Goal: Information Seeking & Learning: Find specific fact

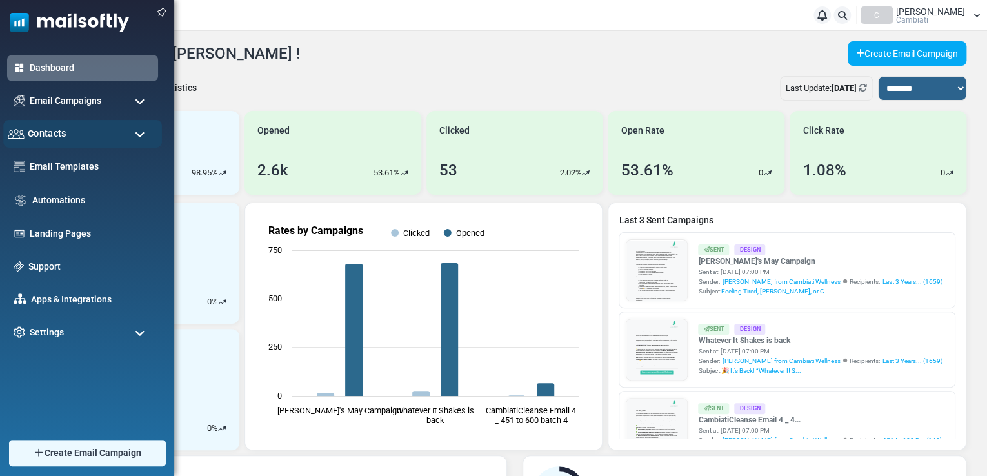
click at [122, 128] on div "Contacts" at bounding box center [82, 134] width 159 height 28
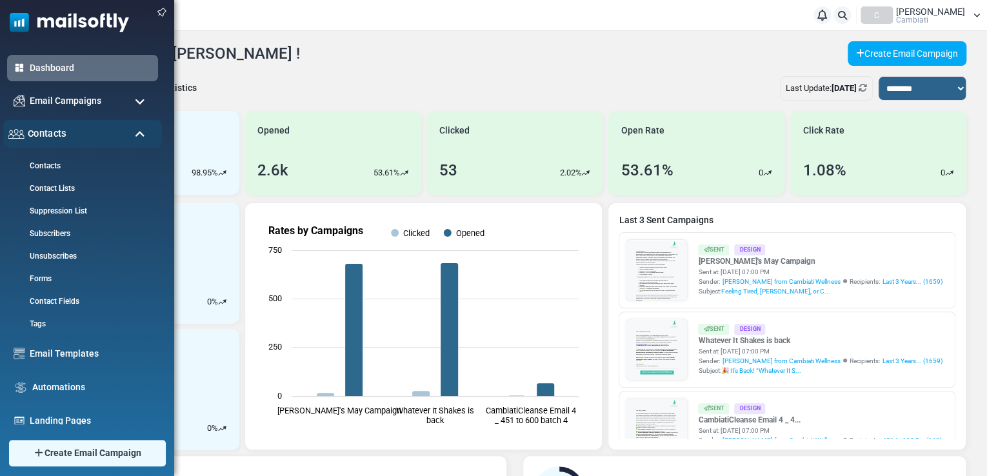
click at [122, 128] on div "Contacts" at bounding box center [82, 134] width 159 height 28
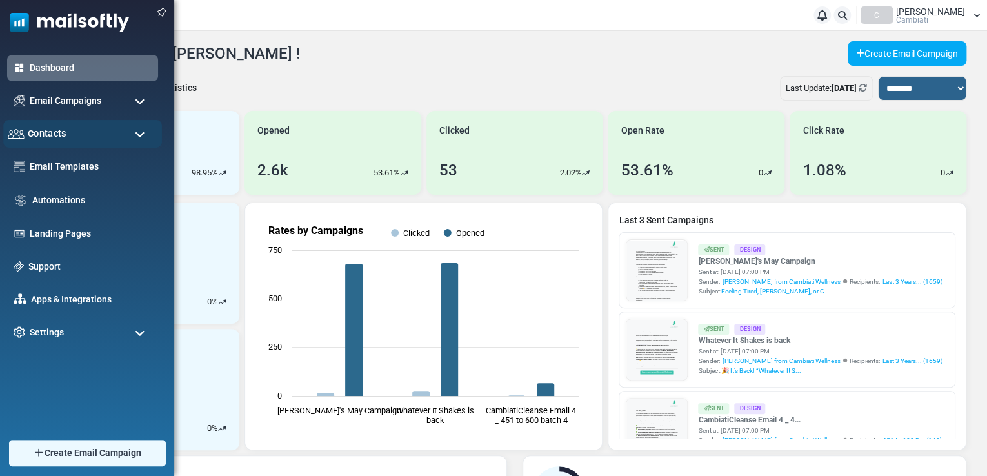
click at [123, 128] on div "Contacts" at bounding box center [82, 134] width 159 height 28
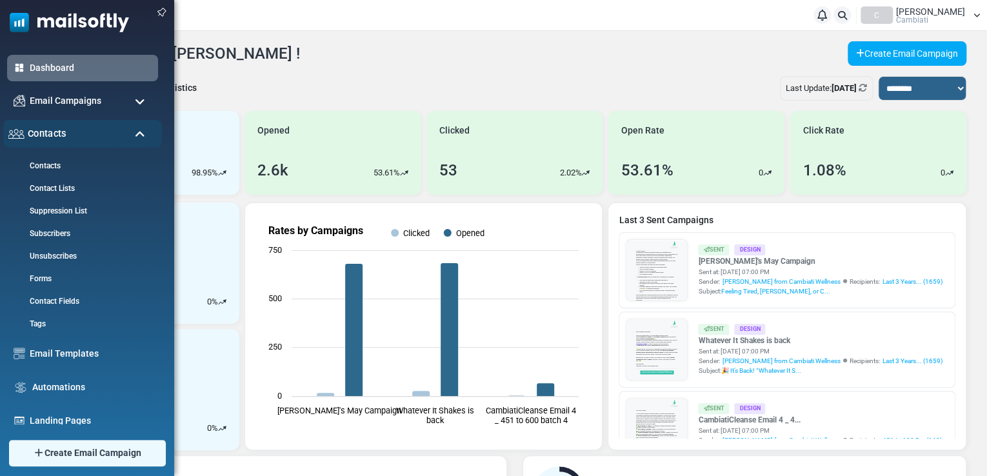
click at [123, 128] on div "Contacts" at bounding box center [82, 134] width 159 height 28
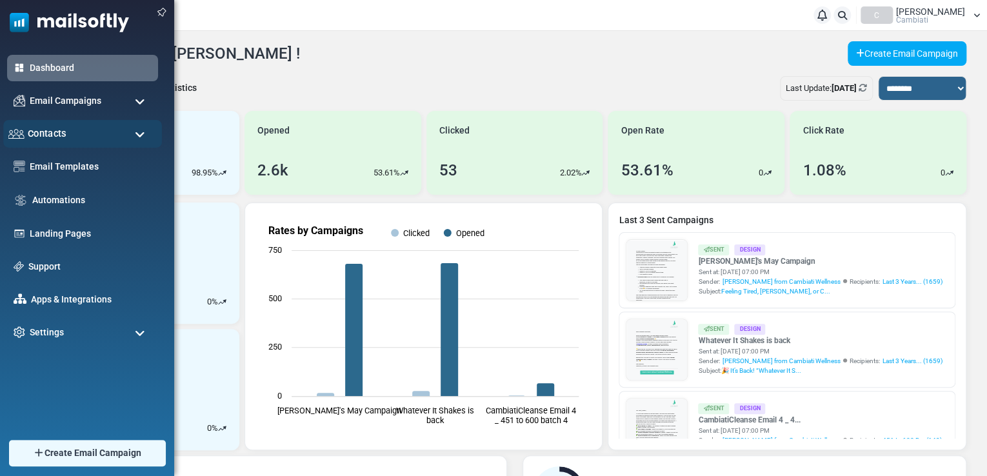
click at [124, 128] on div "Contacts" at bounding box center [82, 134] width 159 height 28
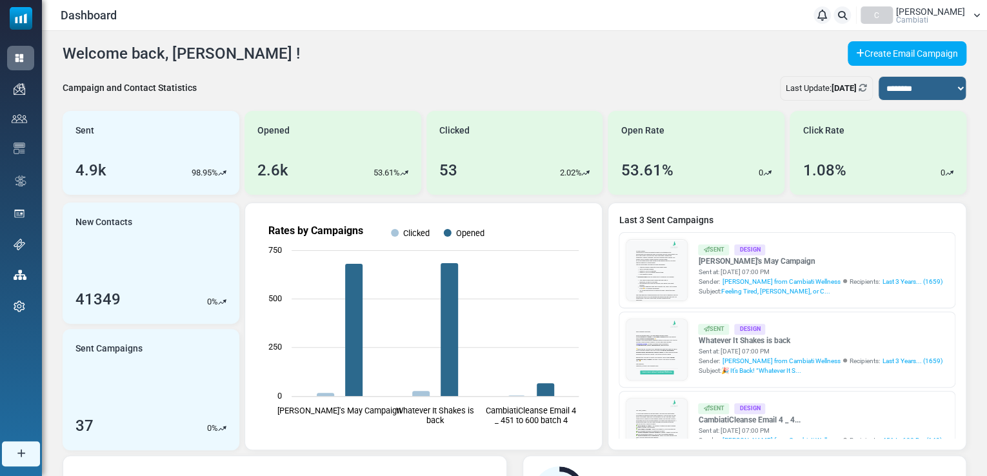
drag, startPoint x: 248, startPoint y: 57, endPoint x: 60, endPoint y: 57, distance: 187.8
click at [60, 57] on div "**********" at bounding box center [514, 388] width 945 height 715
click at [90, 55] on h4 "Welcome back, Rebecca !" at bounding box center [181, 54] width 237 height 19
drag, startPoint x: 61, startPoint y: 50, endPoint x: 296, endPoint y: 61, distance: 235.1
click at [296, 61] on div "**********" at bounding box center [514, 388] width 945 height 715
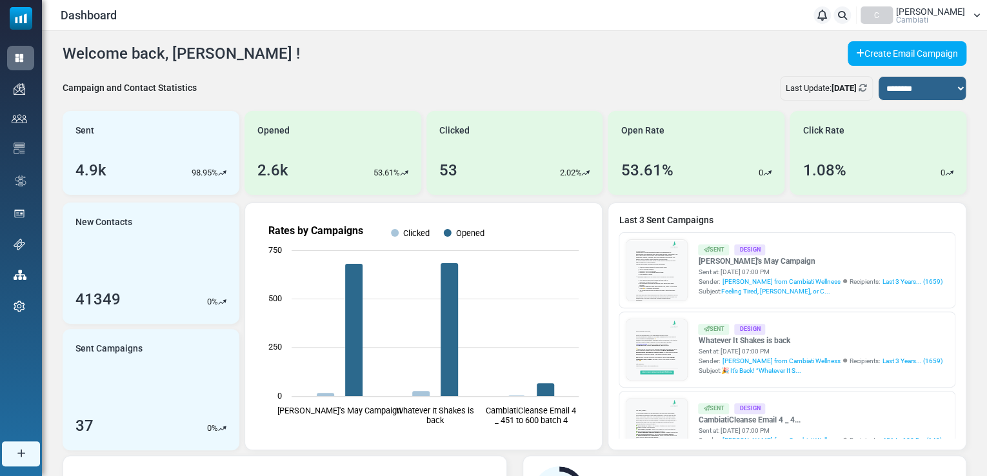
click at [276, 52] on div "Welcome back, Rebecca ! Create Email Campaign" at bounding box center [515, 53] width 904 height 25
drag, startPoint x: 243, startPoint y: 45, endPoint x: 65, endPoint y: 57, distance: 178.5
click at [65, 57] on div "Welcome back, Rebecca ! Create Email Campaign" at bounding box center [515, 53] width 904 height 25
click at [65, 57] on h4 "Welcome back, Rebecca !" at bounding box center [181, 54] width 237 height 19
drag, startPoint x: 65, startPoint y: 55, endPoint x: 339, endPoint y: 63, distance: 274.3
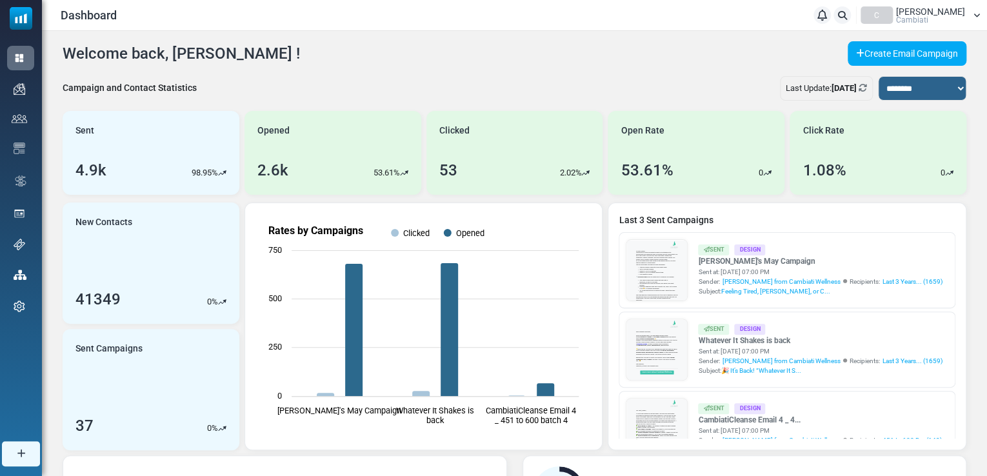
click at [339, 63] on div "Welcome back, Rebecca ! Create Email Campaign" at bounding box center [515, 53] width 904 height 25
click at [292, 63] on div "Welcome back, Rebecca ! Create Email Campaign" at bounding box center [515, 53] width 904 height 25
drag, startPoint x: 253, startPoint y: 45, endPoint x: 64, endPoint y: 63, distance: 189.8
click at [64, 63] on div "Welcome back, Rebecca ! Create Email Campaign" at bounding box center [515, 53] width 904 height 25
click at [67, 46] on h4 "Welcome back, Rebecca !" at bounding box center [181, 54] width 237 height 19
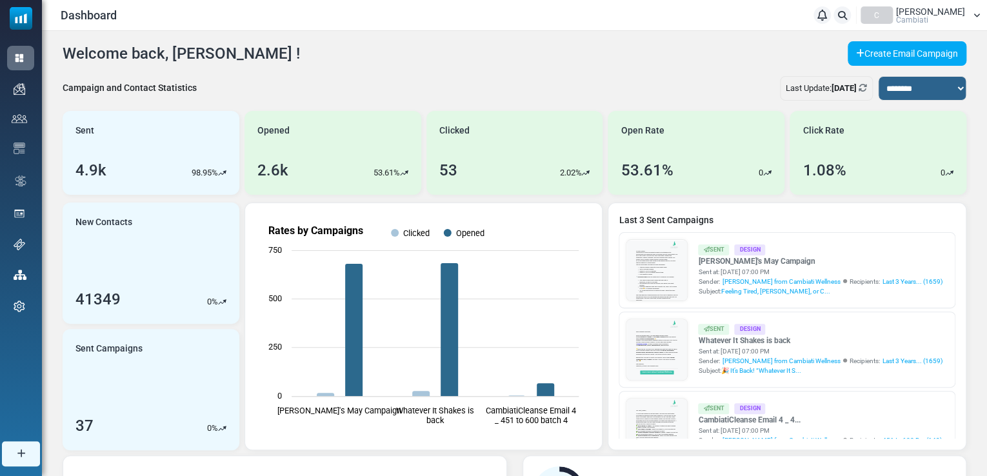
drag, startPoint x: 63, startPoint y: 50, endPoint x: 276, endPoint y: 57, distance: 213.0
click at [276, 57] on div "Welcome back, Rebecca ! Create Email Campaign" at bounding box center [515, 53] width 904 height 25
click at [268, 51] on div "Welcome back, Rebecca ! Create Email Campaign" at bounding box center [515, 53] width 904 height 25
drag, startPoint x: 240, startPoint y: 54, endPoint x: 65, endPoint y: 53, distance: 175.5
click at [65, 53] on div "Welcome back, Rebecca ! Create Email Campaign" at bounding box center [515, 53] width 904 height 25
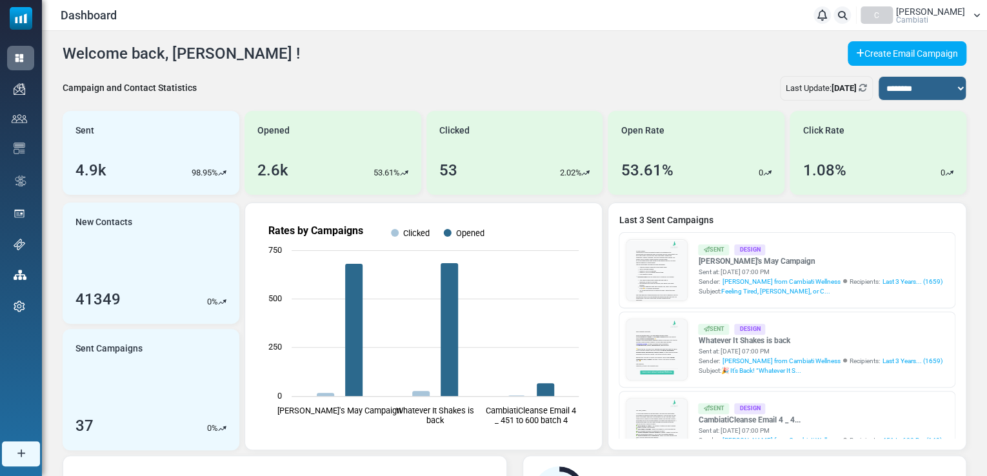
click at [65, 52] on h4 "Welcome back, Rebecca !" at bounding box center [181, 54] width 237 height 19
drag, startPoint x: 62, startPoint y: 50, endPoint x: 259, endPoint y: 40, distance: 197.7
click at [259, 40] on div "**********" at bounding box center [514, 388] width 945 height 715
click at [283, 66] on div "**********" at bounding box center [514, 388] width 945 height 715
drag, startPoint x: 248, startPoint y: 46, endPoint x: 64, endPoint y: 59, distance: 184.3
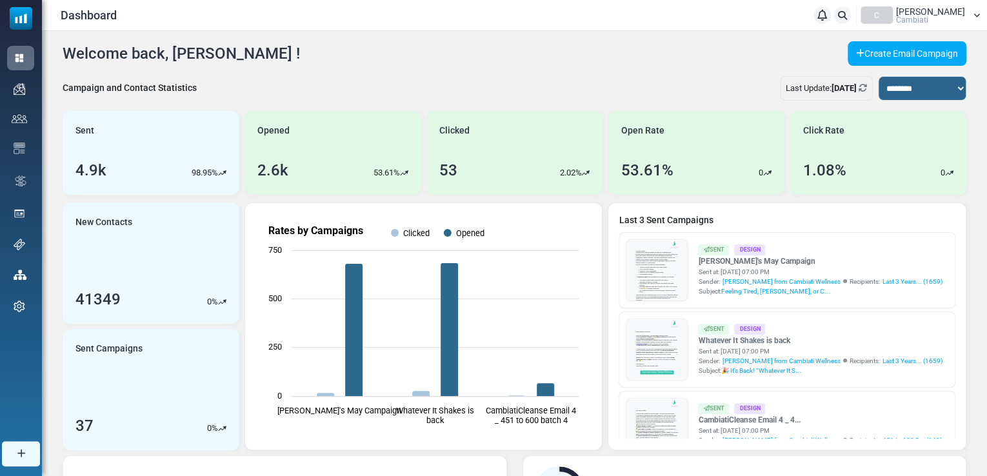
click at [64, 59] on div "Welcome back, Rebecca ! Create Email Campaign" at bounding box center [515, 53] width 904 height 25
click at [63, 64] on div "Welcome back, Rebecca ! Create Email Campaign" at bounding box center [515, 53] width 904 height 25
drag, startPoint x: 67, startPoint y: 49, endPoint x: 253, endPoint y: 50, distance: 185.8
click at [253, 50] on div "Welcome back, Rebecca ! Create Email Campaign" at bounding box center [515, 53] width 904 height 25
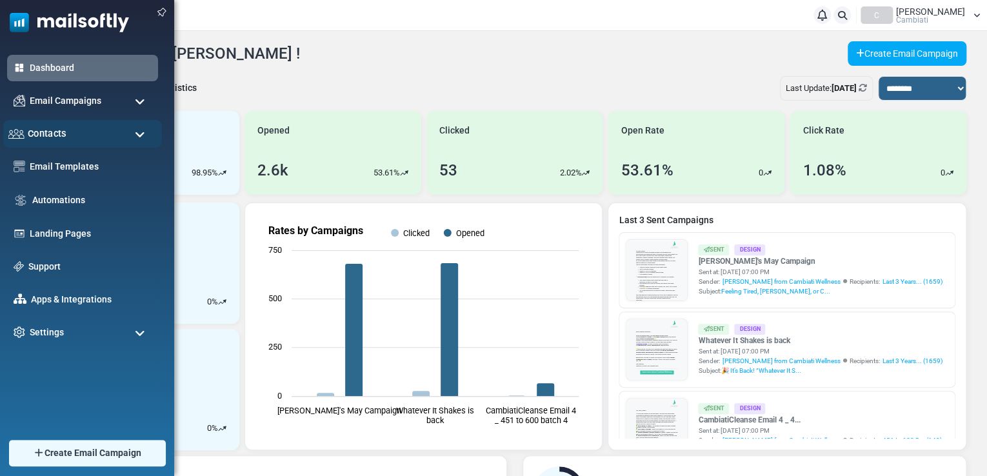
click at [118, 134] on div "Contacts" at bounding box center [82, 134] width 159 height 28
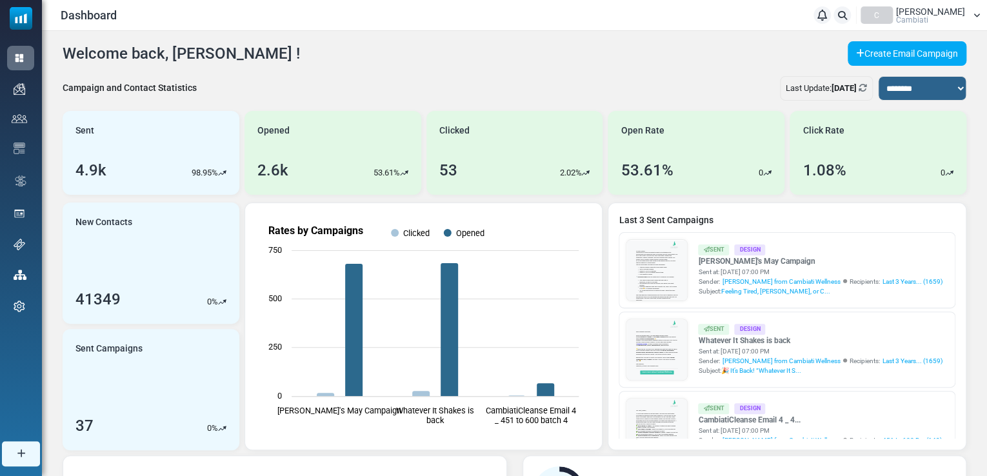
drag, startPoint x: 246, startPoint y: 52, endPoint x: 67, endPoint y: 59, distance: 178.8
click at [67, 59] on div "Welcome back, Rebecca ! Create Email Campaign" at bounding box center [515, 53] width 904 height 25
click at [69, 59] on h4 "Welcome back, Rebecca !" at bounding box center [181, 54] width 237 height 19
drag, startPoint x: 68, startPoint y: 53, endPoint x: 257, endPoint y: 54, distance: 188.4
click at [257, 54] on div "Welcome back, Rebecca ! Create Email Campaign" at bounding box center [515, 53] width 904 height 25
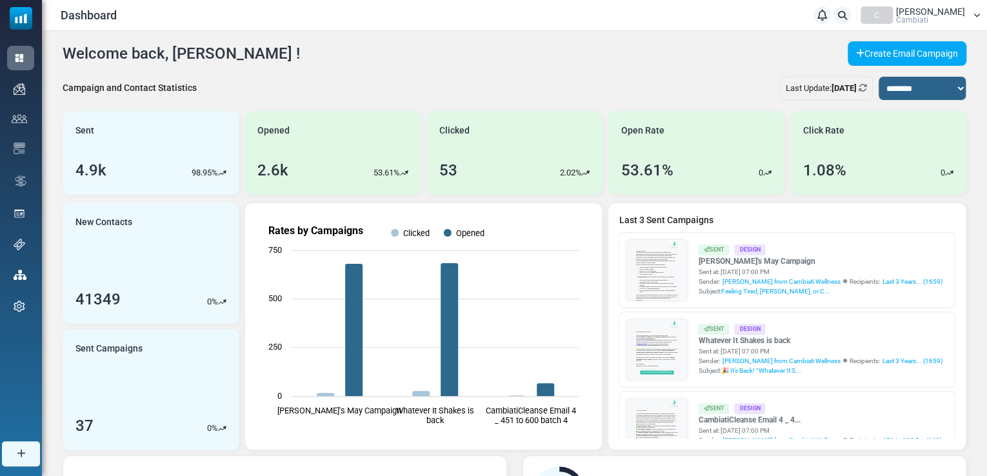
click at [229, 55] on h4 "Welcome back, Rebecca !" at bounding box center [181, 54] width 237 height 19
drag, startPoint x: 66, startPoint y: 52, endPoint x: 254, endPoint y: 52, distance: 188.4
click at [254, 52] on div "Welcome back, Rebecca ! Create Email Campaign" at bounding box center [515, 53] width 904 height 25
click at [258, 49] on div "Welcome back, Rebecca ! Create Email Campaign" at bounding box center [515, 53] width 904 height 25
drag, startPoint x: 237, startPoint y: 55, endPoint x: 57, endPoint y: 57, distance: 180.0
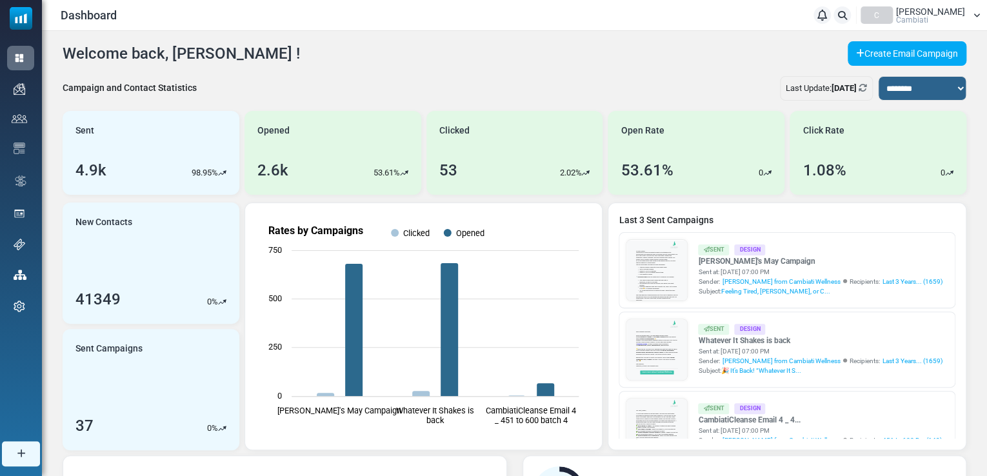
click at [57, 57] on div "**********" at bounding box center [514, 388] width 945 height 715
click at [76, 57] on h4 "Welcome back, Rebecca !" at bounding box center [181, 54] width 237 height 19
drag, startPoint x: 63, startPoint y: 55, endPoint x: 255, endPoint y: 54, distance: 191.6
click at [255, 54] on div "Welcome back, Rebecca ! Create Email Campaign" at bounding box center [515, 53] width 904 height 25
click at [242, 61] on div "Welcome back, Rebecca ! Create Email Campaign" at bounding box center [515, 53] width 904 height 25
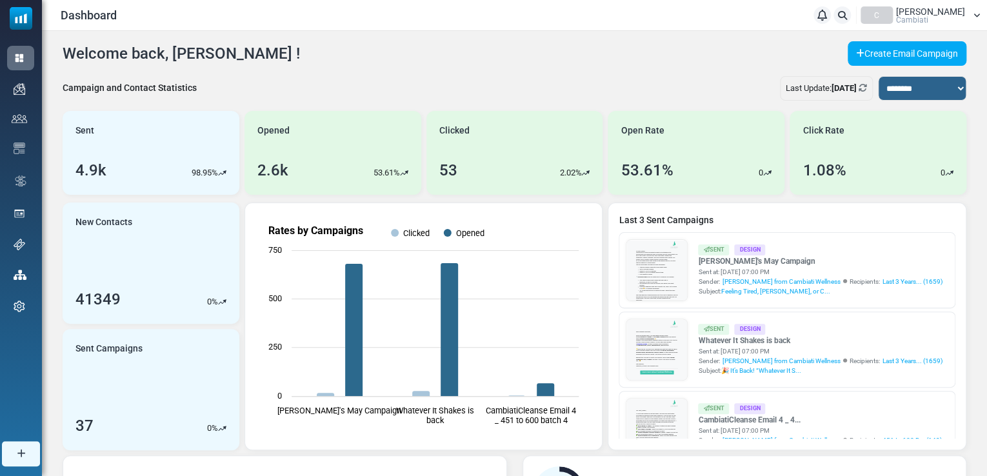
drag, startPoint x: 68, startPoint y: 55, endPoint x: 260, endPoint y: 52, distance: 191.7
click at [260, 52] on div "Welcome back, Rebecca ! Create Email Campaign" at bounding box center [515, 53] width 904 height 25
drag, startPoint x: 241, startPoint y: 56, endPoint x: 59, endPoint y: 57, distance: 182.6
click at [59, 57] on div "**********" at bounding box center [514, 388] width 945 height 715
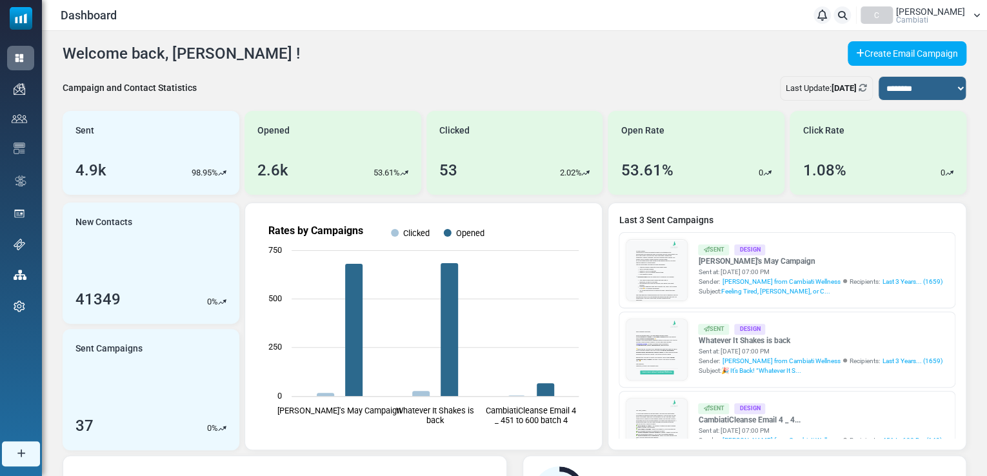
click at [77, 55] on h4 "Welcome back, Rebecca !" at bounding box center [181, 54] width 237 height 19
drag, startPoint x: 67, startPoint y: 55, endPoint x: 244, endPoint y: 52, distance: 176.8
click at [244, 52] on div "Welcome back, Rebecca ! Create Email Campaign" at bounding box center [515, 53] width 904 height 25
click at [245, 52] on div "Welcome back, Rebecca ! Create Email Campaign" at bounding box center [515, 53] width 904 height 25
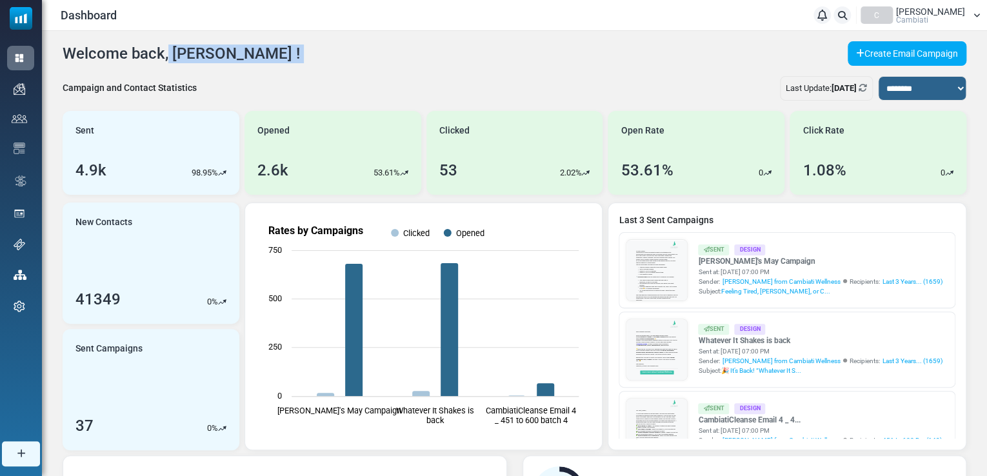
drag, startPoint x: 245, startPoint y: 52, endPoint x: 52, endPoint y: 57, distance: 193.0
click at [52, 57] on div "**********" at bounding box center [514, 388] width 945 height 715
click at [79, 55] on h4 "Welcome back, Rebecca !" at bounding box center [181, 54] width 237 height 19
drag, startPoint x: 70, startPoint y: 55, endPoint x: 246, endPoint y: 52, distance: 176.8
click at [246, 52] on div "Welcome back, Rebecca ! Create Email Campaign" at bounding box center [515, 53] width 904 height 25
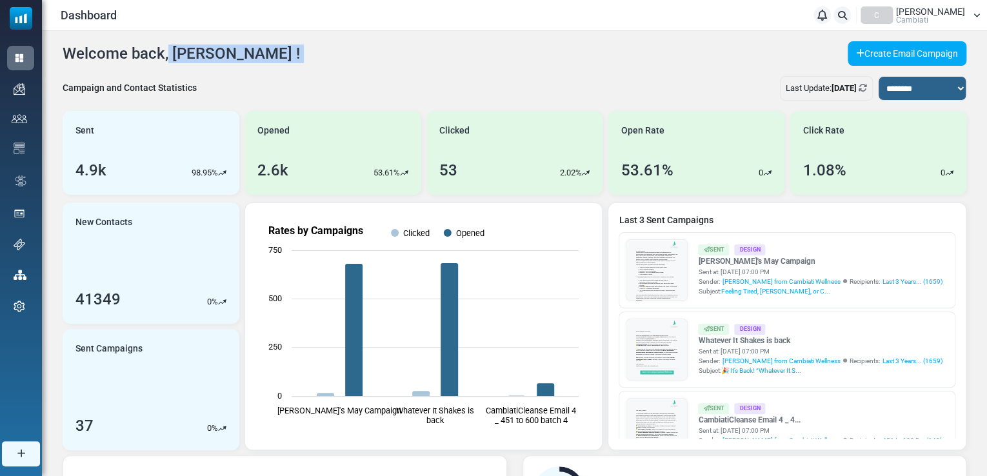
click at [250, 52] on div "Welcome back, Rebecca ! Create Email Campaign" at bounding box center [515, 53] width 904 height 25
drag, startPoint x: 245, startPoint y: 52, endPoint x: 62, endPoint y: 51, distance: 183.2
click at [62, 51] on div "**********" at bounding box center [514, 388] width 945 height 715
drag, startPoint x: 62, startPoint y: 51, endPoint x: 258, endPoint y: 51, distance: 196.1
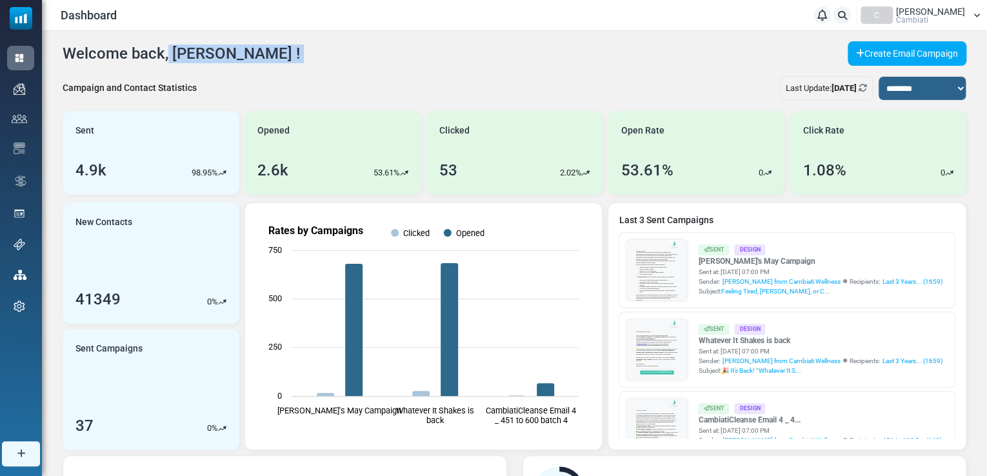
click at [258, 51] on div "**********" at bounding box center [514, 388] width 945 height 715
click at [265, 54] on div "Welcome back, Rebecca ! Create Email Campaign" at bounding box center [515, 53] width 904 height 25
drag, startPoint x: 245, startPoint y: 55, endPoint x: 54, endPoint y: 63, distance: 190.5
click at [54, 63] on div "**********" at bounding box center [514, 388] width 945 height 715
click at [79, 47] on h4 "Welcome back, Rebecca !" at bounding box center [181, 54] width 237 height 19
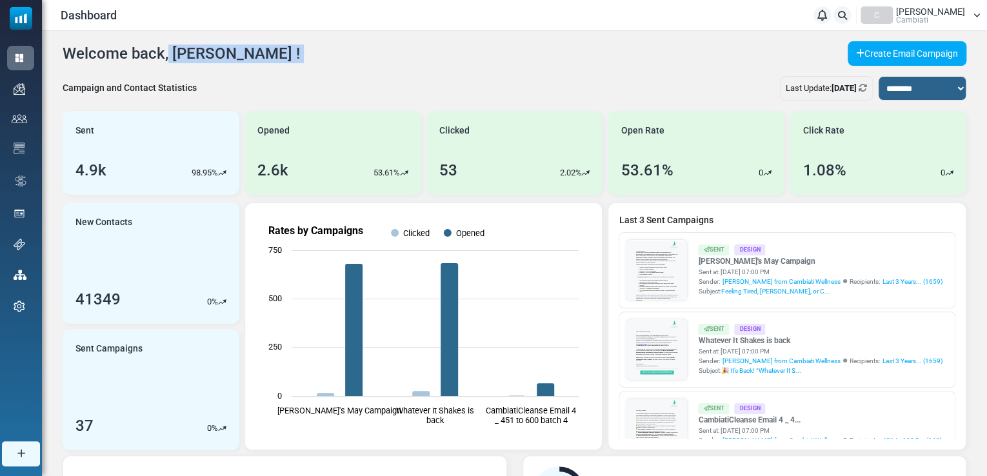
drag, startPoint x: 67, startPoint y: 54, endPoint x: 255, endPoint y: 59, distance: 187.8
click at [255, 59] on div "Welcome back, Rebecca ! Create Email Campaign" at bounding box center [515, 53] width 904 height 25
click at [245, 58] on div "Welcome back, Rebecca ! Create Email Campaign" at bounding box center [515, 53] width 904 height 25
drag, startPoint x: 243, startPoint y: 57, endPoint x: 62, endPoint y: 61, distance: 181.3
click at [62, 61] on div "**********" at bounding box center [514, 388] width 945 height 715
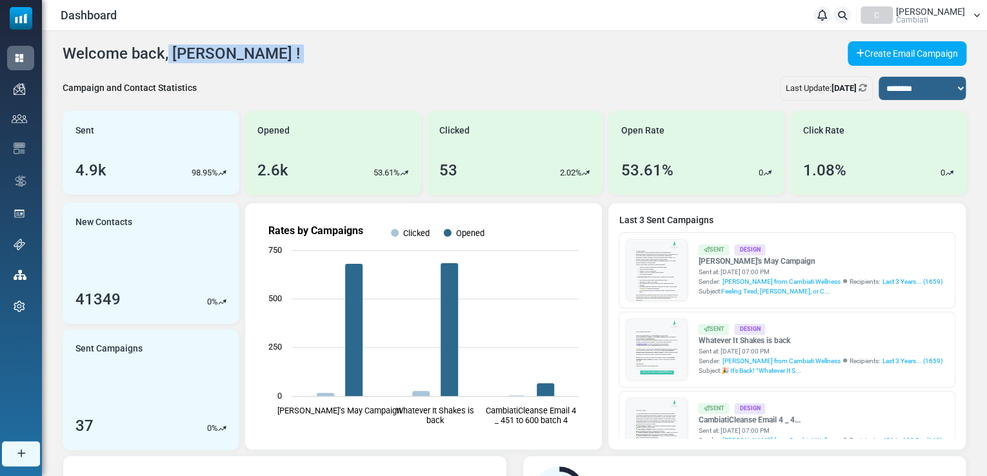
click at [63, 61] on h4 "Welcome back, Rebecca !" at bounding box center [181, 54] width 237 height 19
drag, startPoint x: 63, startPoint y: 55, endPoint x: 250, endPoint y: 57, distance: 187.1
click at [250, 57] on div "Welcome back, Rebecca ! Create Email Campaign" at bounding box center [515, 53] width 904 height 25
click at [254, 52] on div "Welcome back, Rebecca ! Create Email Campaign" at bounding box center [515, 53] width 904 height 25
drag, startPoint x: 240, startPoint y: 57, endPoint x: 61, endPoint y: 55, distance: 178.7
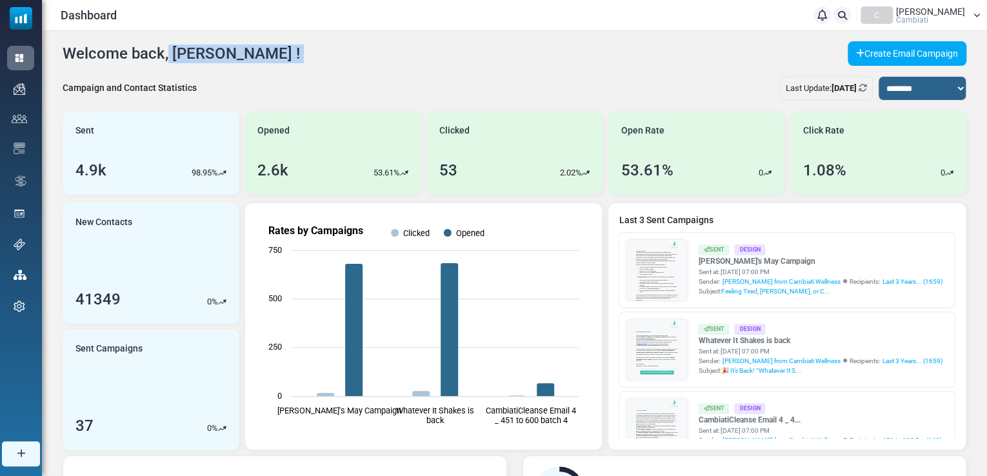
click at [61, 55] on div "**********" at bounding box center [514, 388] width 945 height 715
click at [54, 63] on div "**********" at bounding box center [514, 388] width 945 height 715
drag, startPoint x: 57, startPoint y: 59, endPoint x: 243, endPoint y: 45, distance: 186.4
click at [243, 45] on div "**********" at bounding box center [514, 388] width 945 height 715
click at [247, 46] on div "Welcome back, Rebecca ! Create Email Campaign" at bounding box center [515, 53] width 904 height 25
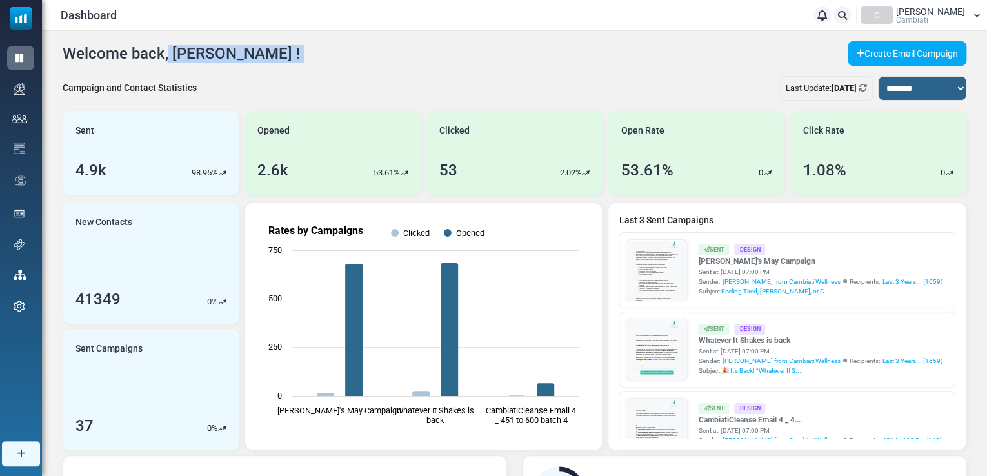
drag, startPoint x: 243, startPoint y: 54, endPoint x: 65, endPoint y: 60, distance: 177.5
click at [65, 60] on div "Welcome back, Rebecca ! Create Email Campaign" at bounding box center [515, 53] width 904 height 25
click at [65, 60] on h4 "Welcome back, Rebecca !" at bounding box center [181, 54] width 237 height 19
drag, startPoint x: 63, startPoint y: 52, endPoint x: 238, endPoint y: 52, distance: 174.9
click at [238, 52] on h4 "Welcome back, Rebecca !" at bounding box center [181, 54] width 237 height 19
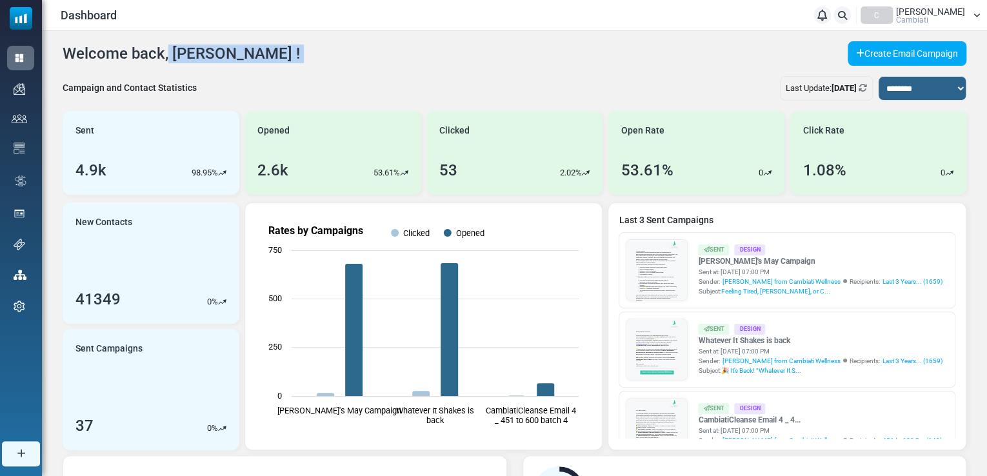
click at [243, 52] on div "Welcome back, Rebecca ! Create Email Campaign" at bounding box center [515, 53] width 904 height 25
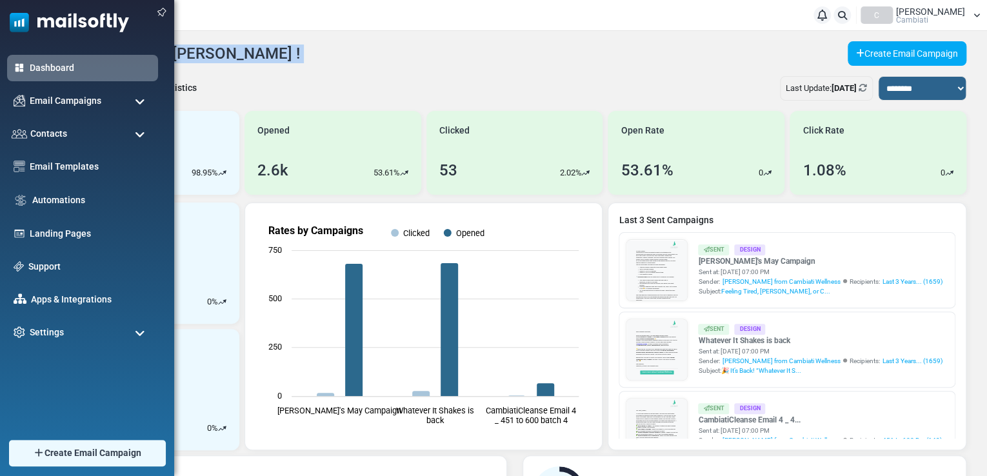
drag, startPoint x: 243, startPoint y: 52, endPoint x: 118, endPoint y: 39, distance: 125.1
click at [118, 39] on body "Dashboard Notifications C Rebecca Walker Cambiati Profile & Preferences Account…" at bounding box center [493, 384] width 987 height 769
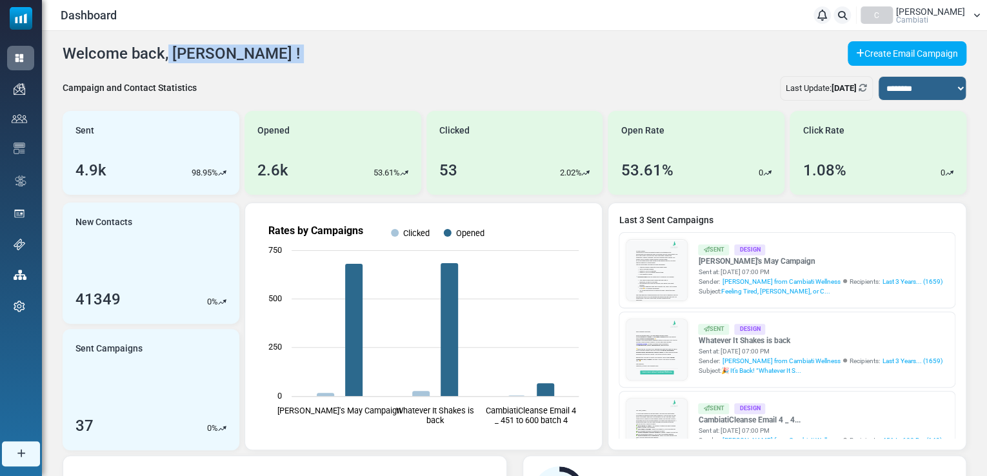
drag, startPoint x: 272, startPoint y: 48, endPoint x: 245, endPoint y: 61, distance: 30.3
click at [272, 48] on div "Welcome back, Rebecca ! Create Email Campaign" at bounding box center [515, 53] width 904 height 25
click at [88, 58] on h4 "Welcome back, Rebecca !" at bounding box center [181, 54] width 237 height 19
drag, startPoint x: 68, startPoint y: 51, endPoint x: 250, endPoint y: 59, distance: 182.1
click at [250, 59] on div "Welcome back, Rebecca ! Create Email Campaign" at bounding box center [515, 53] width 904 height 25
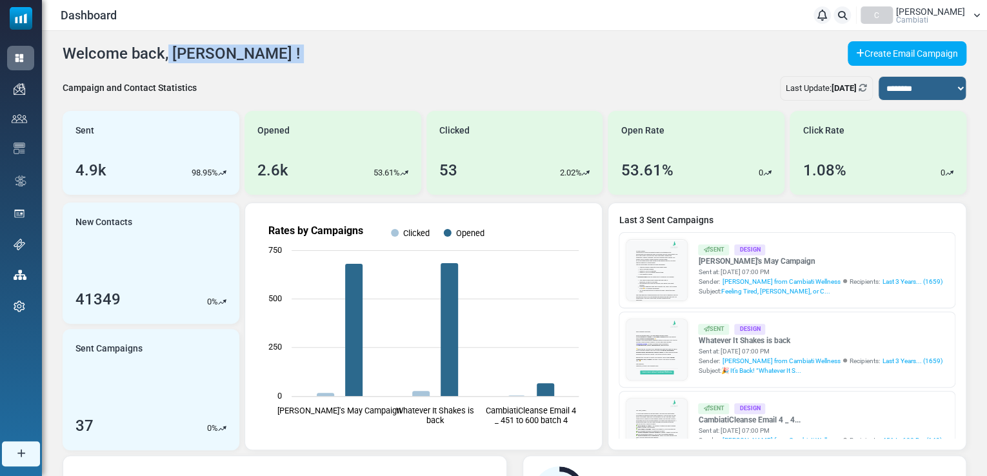
click at [250, 59] on div "Welcome back, Rebecca ! Create Email Campaign" at bounding box center [515, 53] width 904 height 25
drag, startPoint x: 243, startPoint y: 57, endPoint x: 65, endPoint y: 58, distance: 178.1
click at [65, 58] on div "Welcome back, Rebecca ! Create Email Campaign" at bounding box center [515, 53] width 904 height 25
click at [65, 58] on h4 "Welcome back, Rebecca !" at bounding box center [181, 54] width 237 height 19
drag, startPoint x: 72, startPoint y: 50, endPoint x: 240, endPoint y: 53, distance: 168.4
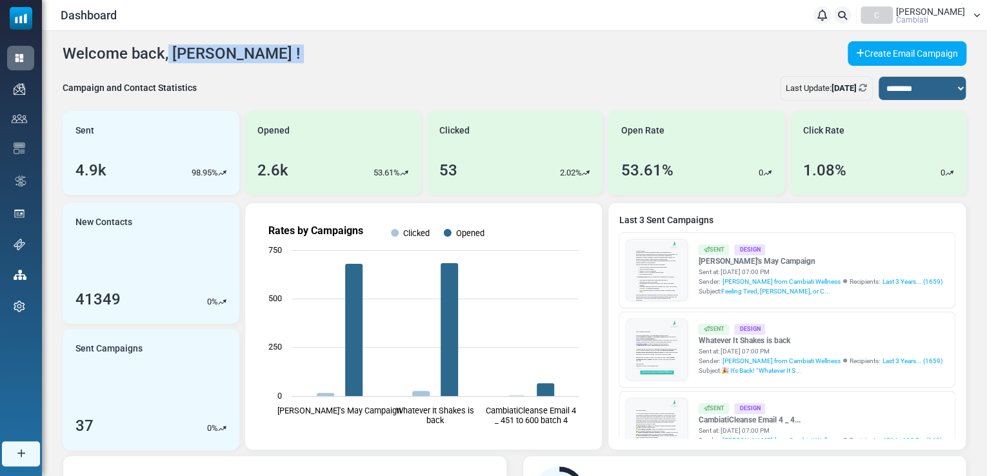
click at [240, 53] on div "Welcome back, Rebecca ! Create Email Campaign" at bounding box center [515, 53] width 904 height 25
click at [243, 53] on div "Welcome back, Rebecca ! Create Email Campaign" at bounding box center [515, 53] width 904 height 25
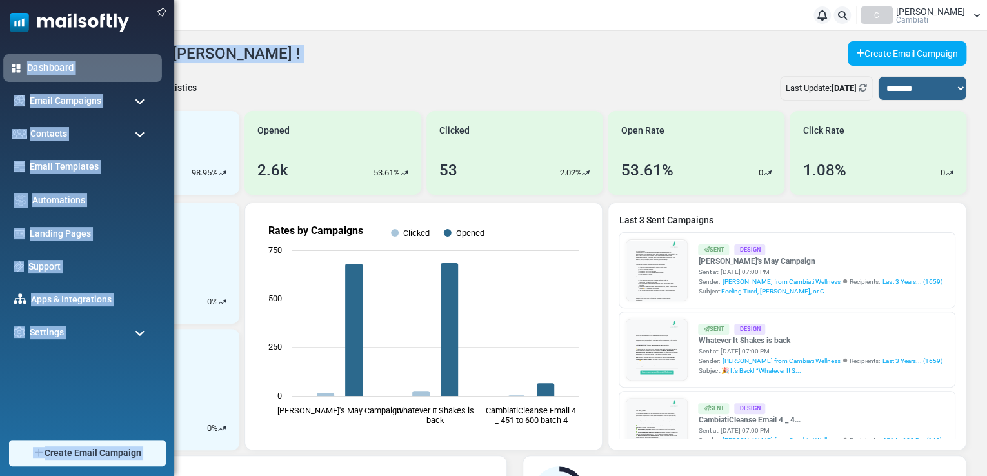
drag, startPoint x: 243, startPoint y: 53, endPoint x: 36, endPoint y: 56, distance: 206.5
click at [36, 56] on body "Dashboard Notifications C Rebecca Walker Cambiati Profile & Preferences Account…" at bounding box center [493, 384] width 987 height 769
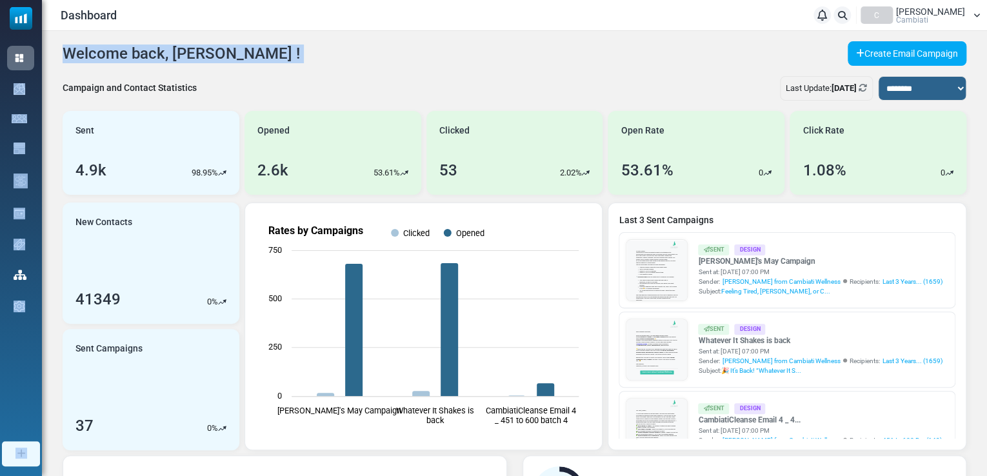
click at [263, 52] on div "Welcome back, Rebecca ! Create Email Campaign" at bounding box center [515, 53] width 904 height 25
drag, startPoint x: 245, startPoint y: 52, endPoint x: 62, endPoint y: 45, distance: 182.7
click at [62, 45] on div "**********" at bounding box center [514, 388] width 945 height 715
click at [79, 55] on h4 "Welcome back, Rebecca !" at bounding box center [181, 54] width 237 height 19
click at [289, 46] on div "Welcome back, Rebecca ! Create Email Campaign" at bounding box center [515, 53] width 904 height 25
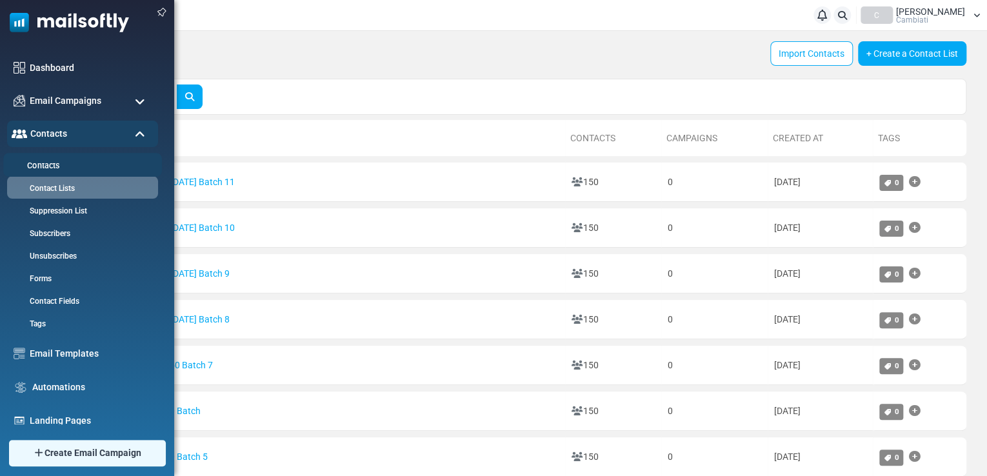
click at [56, 164] on link "Contacts" at bounding box center [80, 166] width 155 height 12
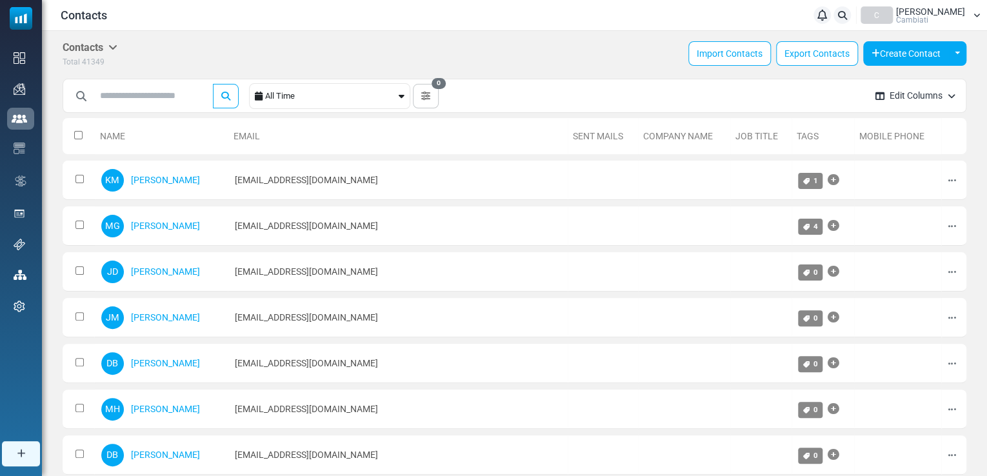
click at [109, 48] on h5 "Contacts" at bounding box center [90, 47] width 55 height 12
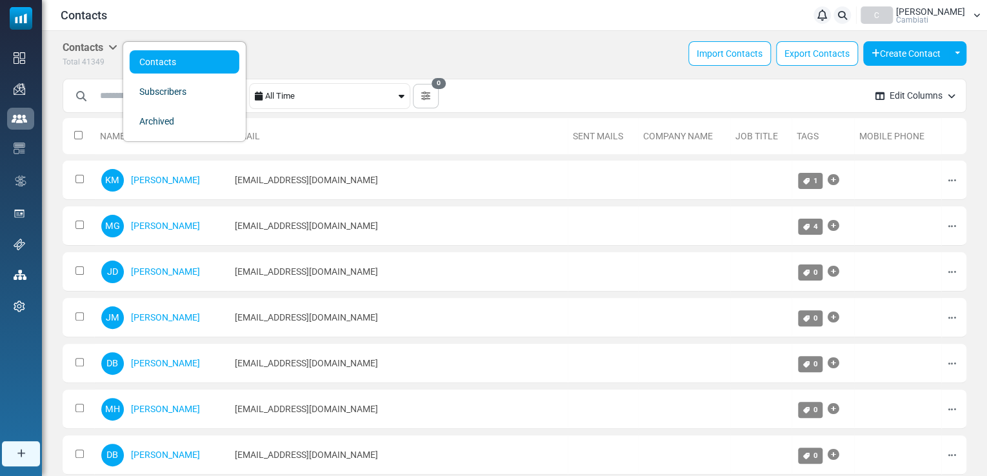
click at [168, 63] on link "Contacts" at bounding box center [185, 61] width 110 height 23
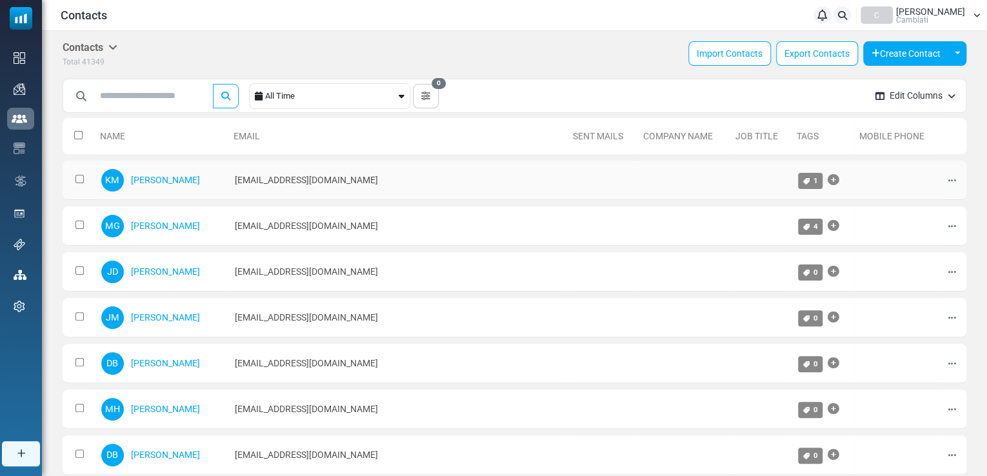
click at [319, 175] on td "bunnymartin4@gmail.com" at bounding box center [398, 180] width 340 height 39
copy tr "bunnymartin4@gmail.com"
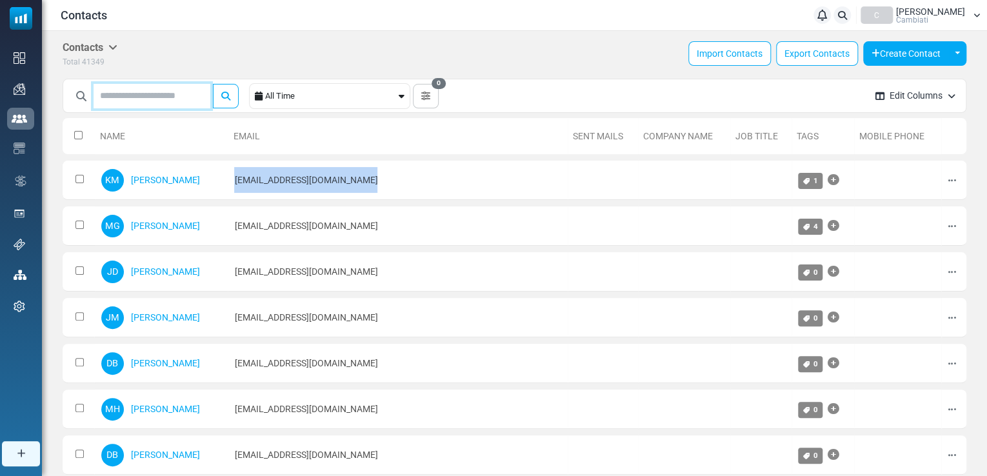
click at [115, 91] on input "text" at bounding box center [152, 96] width 117 height 25
paste input "**********"
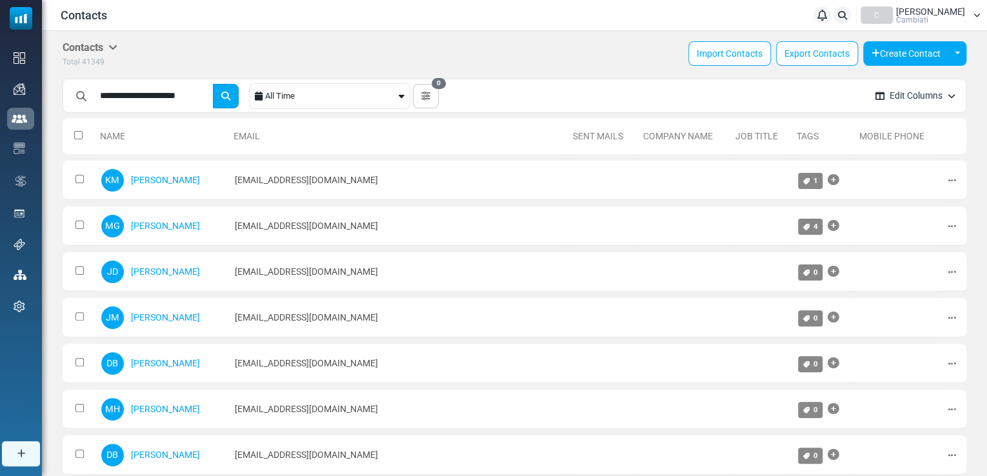
click at [228, 99] on button "submit" at bounding box center [226, 96] width 26 height 25
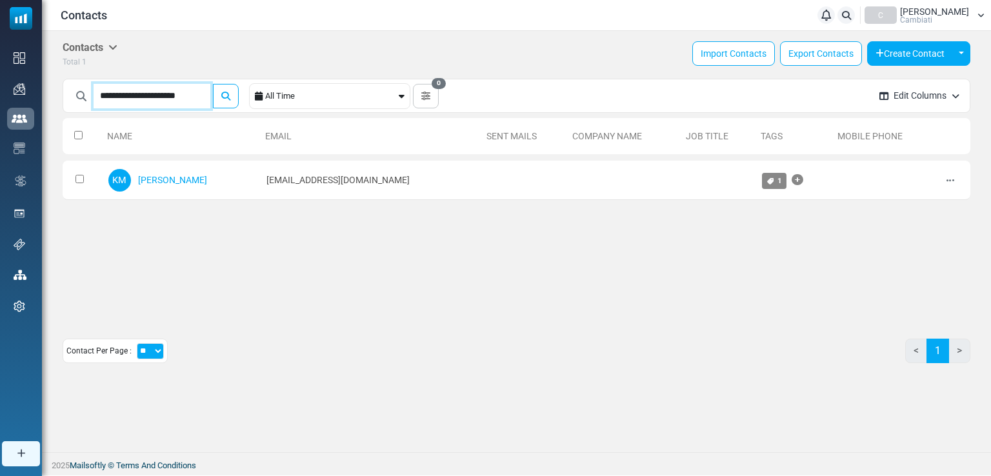
drag, startPoint x: 208, startPoint y: 97, endPoint x: 113, endPoint y: 83, distance: 96.0
click at [113, 83] on div "**********" at bounding box center [466, 96] width 806 height 36
drag, startPoint x: 102, startPoint y: 83, endPoint x: 82, endPoint y: 89, distance: 20.8
click at [82, 89] on div "**********" at bounding box center [153, 96] width 170 height 25
type input "**********"
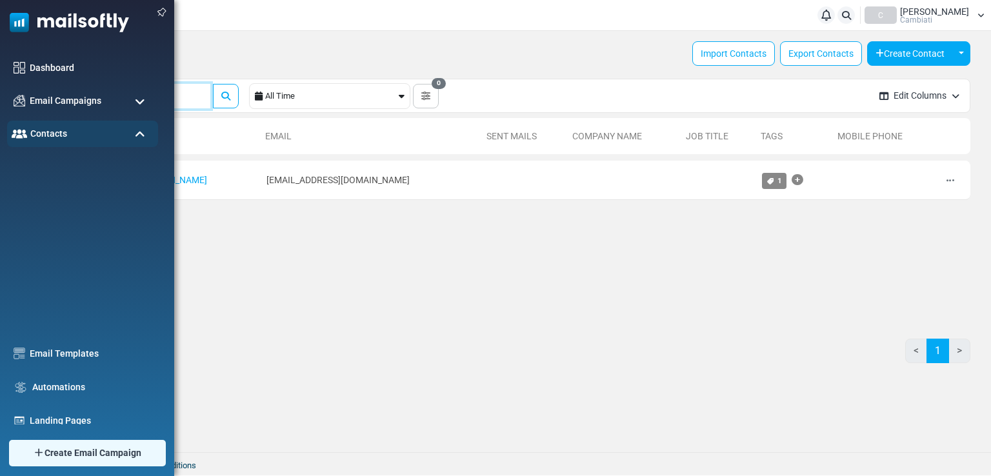
drag, startPoint x: 196, startPoint y: 91, endPoint x: 5, endPoint y: 63, distance: 193.6
click at [5, 63] on body "Contacts Notifications C Rebecca Walker Cambiati Profile & Preferences Account …" at bounding box center [495, 238] width 991 height 476
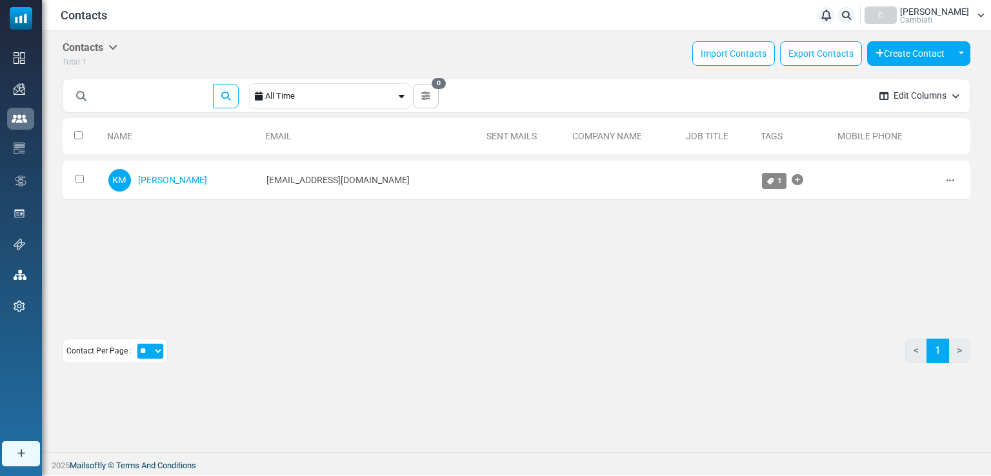
click at [261, 238] on div "Name Email Sent Mails Company Name Job Title Tags Mobile Phone 0 Selected" at bounding box center [517, 215] width 908 height 206
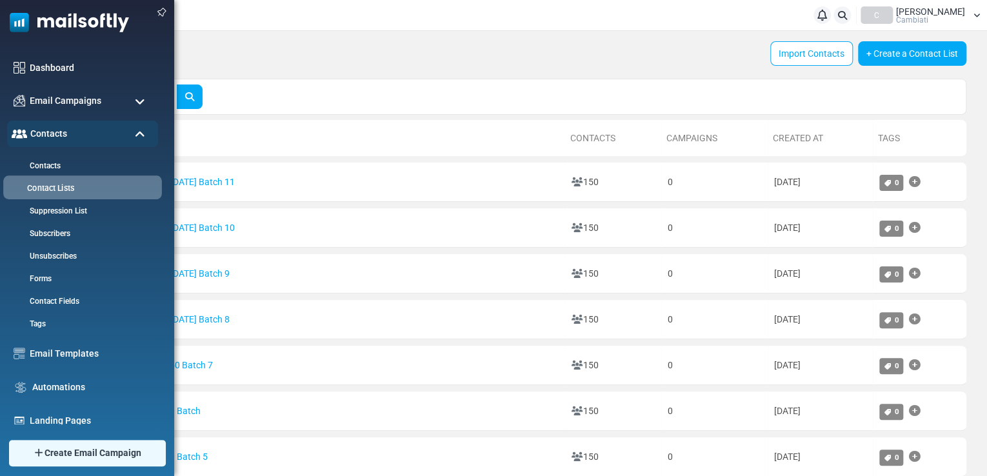
click at [54, 192] on link "Contact Lists" at bounding box center [80, 189] width 155 height 12
click at [56, 170] on link "Contacts" at bounding box center [80, 166] width 155 height 12
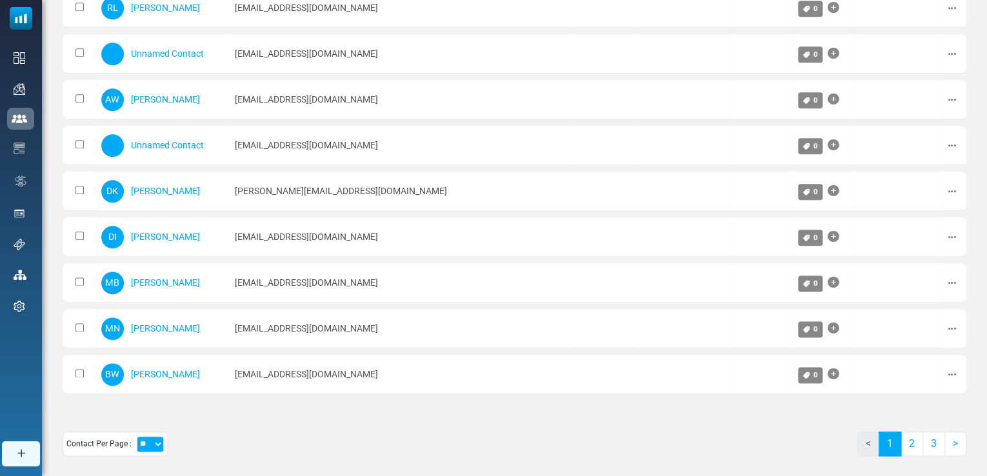
scroll to position [691, 0]
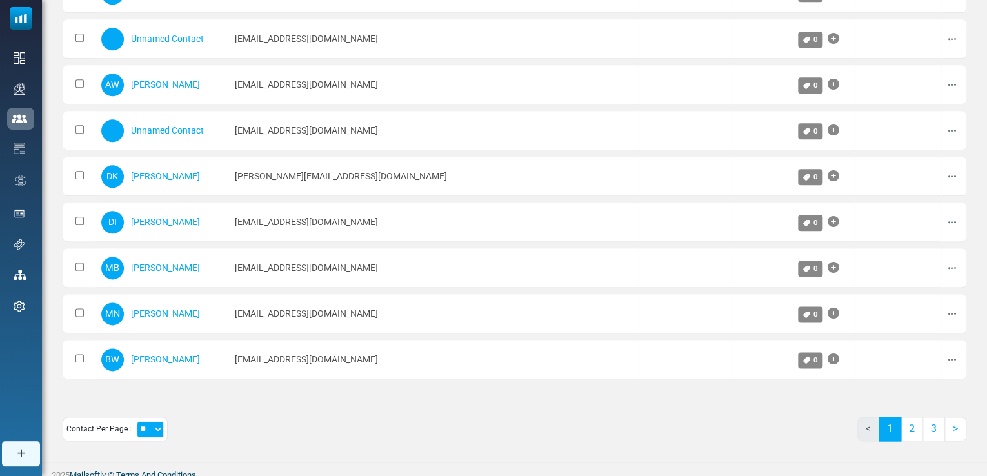
click at [156, 421] on select "** ** ***" at bounding box center [150, 429] width 27 height 16
select select "***"
click at [137, 421] on select "** ** ***" at bounding box center [150, 429] width 27 height 16
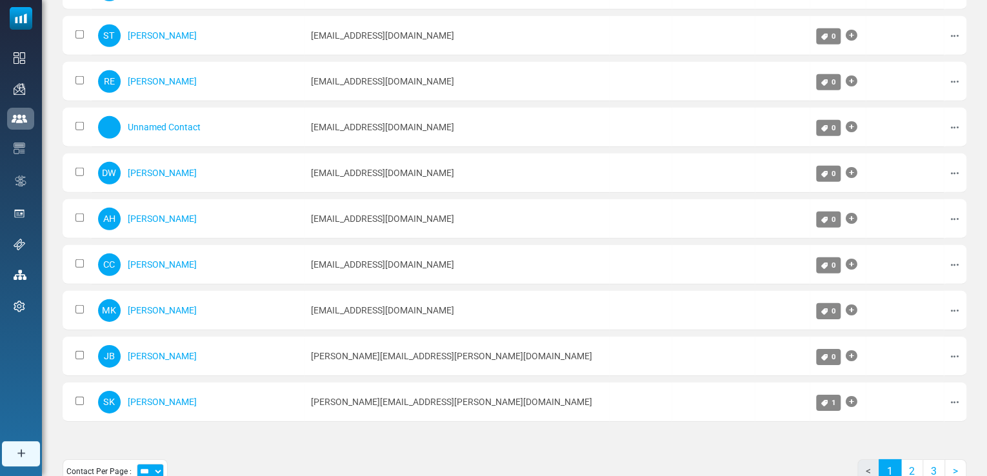
scroll to position [4325, 0]
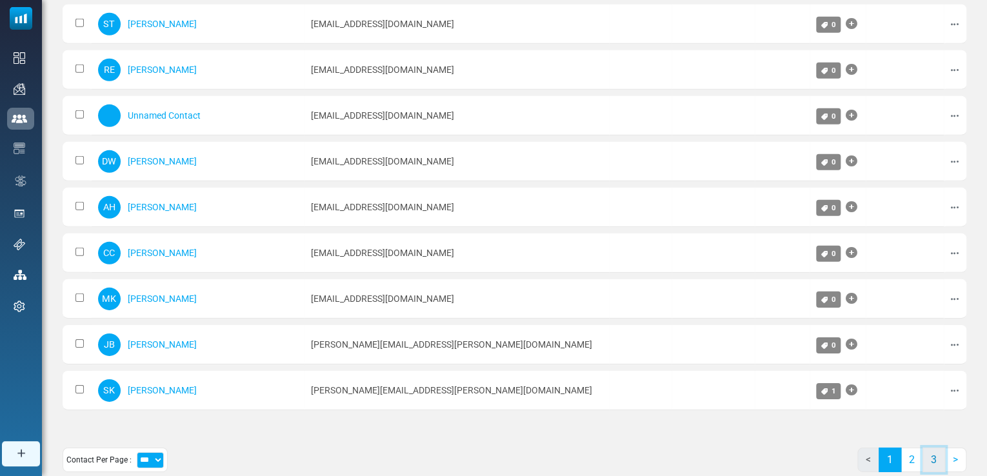
click at [934, 448] on link "3" at bounding box center [934, 460] width 23 height 25
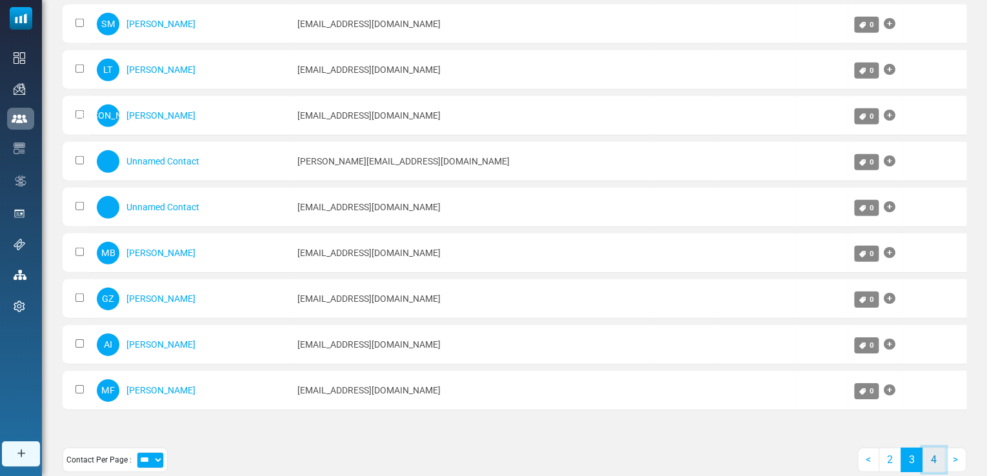
click at [941, 448] on link "4" at bounding box center [934, 460] width 23 height 25
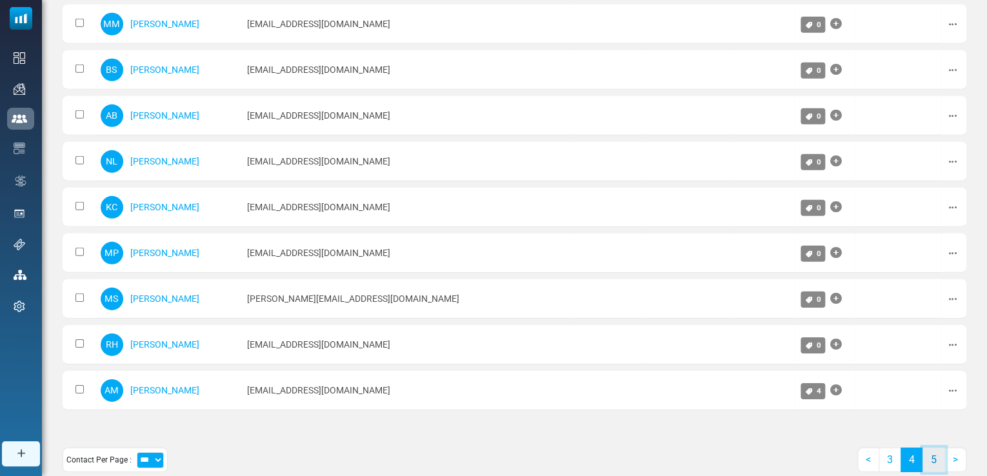
click at [928, 448] on link "5" at bounding box center [934, 460] width 23 height 25
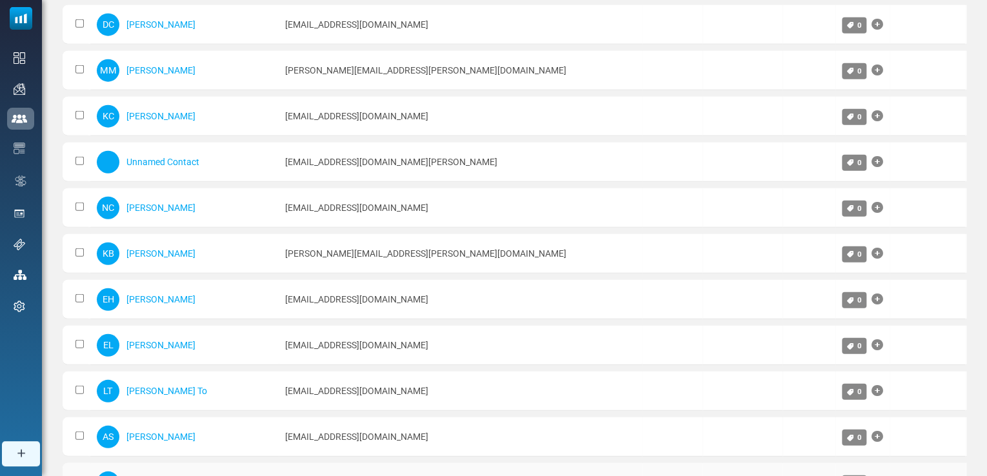
scroll to position [3938, 0]
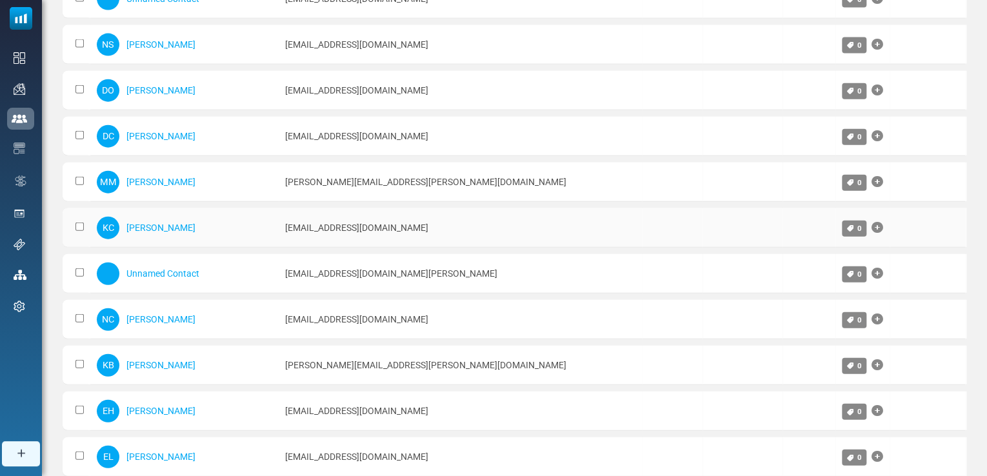
click at [337, 208] on td "krischapman@rocketmail.com" at bounding box center [460, 227] width 363 height 39
copy tr "krischapman@rocketmail.com"
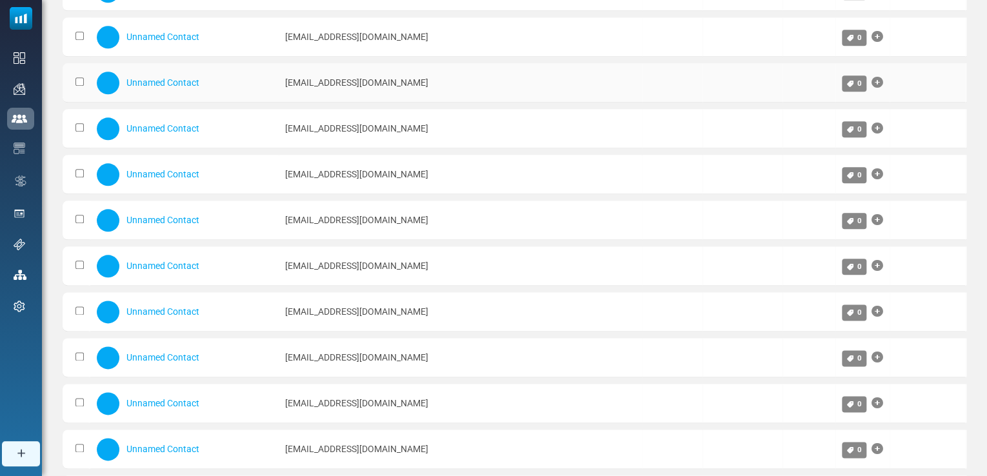
scroll to position [0, 0]
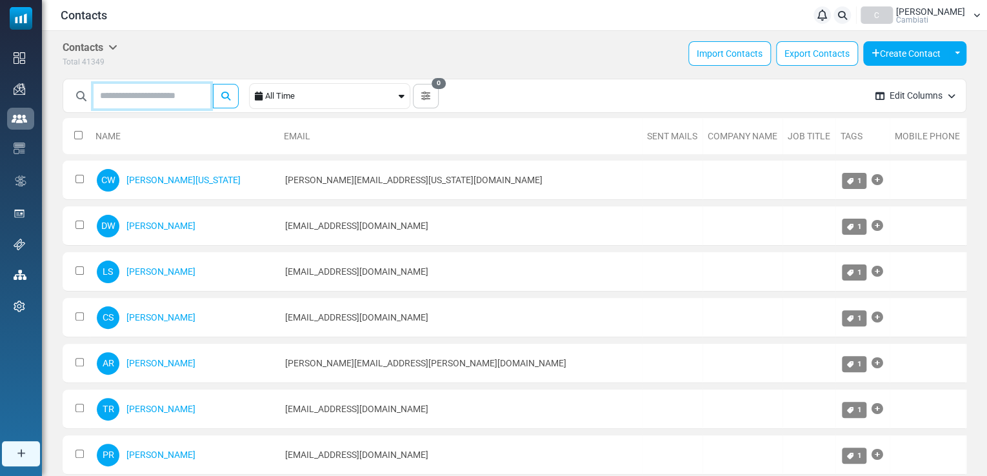
click at [143, 94] on input "text" at bounding box center [152, 96] width 117 height 25
paste input "**********"
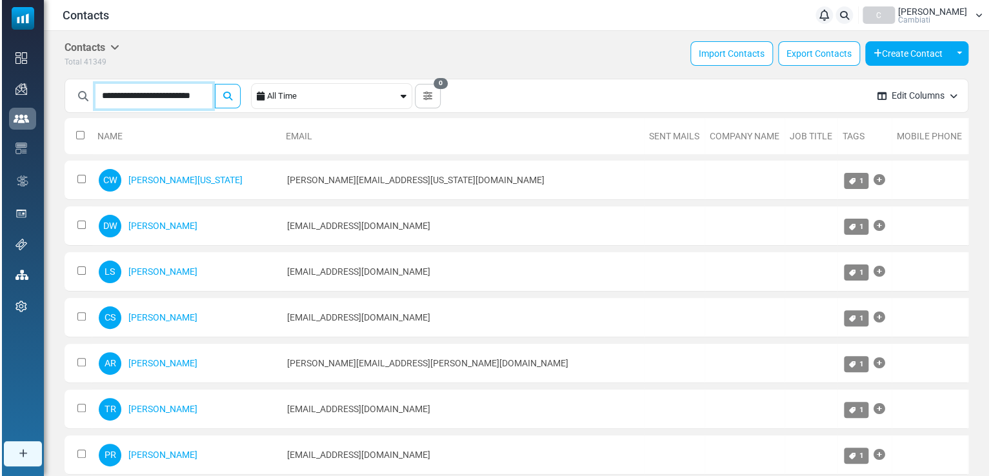
scroll to position [0, 10]
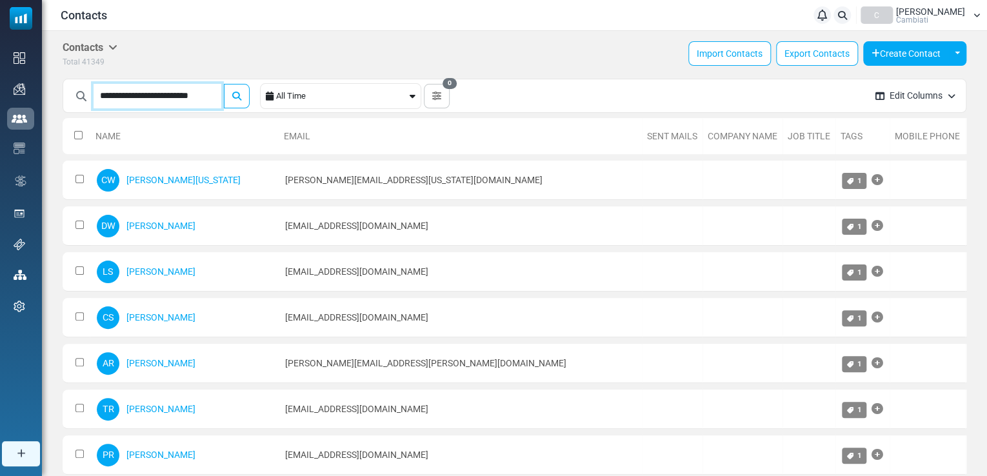
type input "**********"
click at [224, 84] on button "submit" at bounding box center [237, 96] width 26 height 25
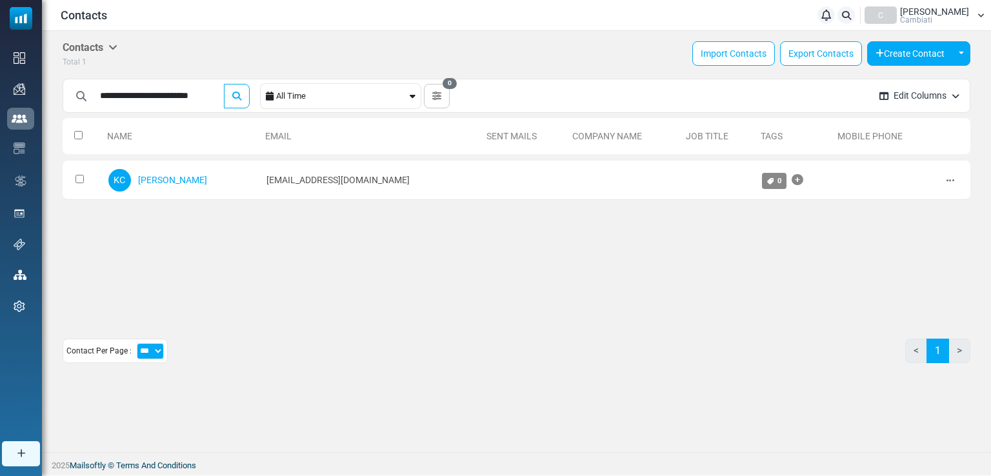
click at [397, 374] on div "Contacts Contacts Subscribers Archived Total 1 Import Contacts Export Contacts …" at bounding box center [516, 207] width 949 height 353
click at [230, 94] on button "submit" at bounding box center [237, 96] width 26 height 25
click at [117, 48] on icon at bounding box center [112, 47] width 9 height 10
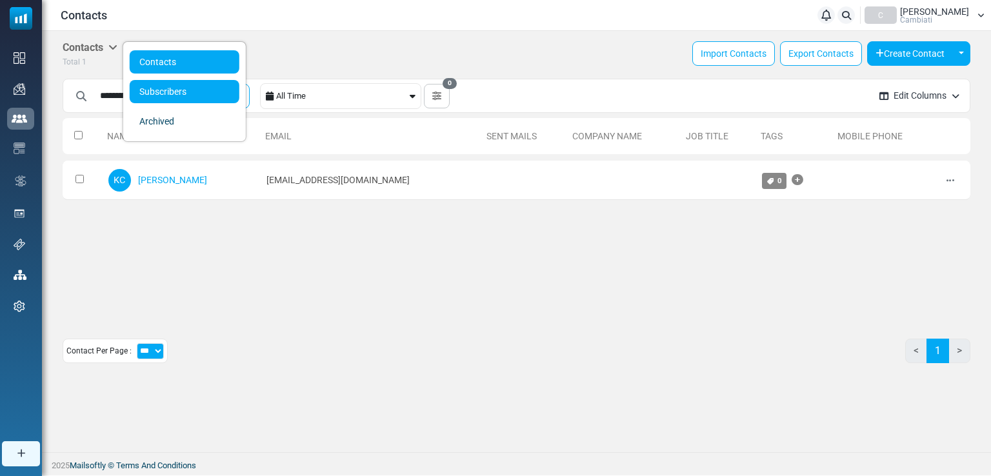
click at [146, 86] on link "Subscribers" at bounding box center [185, 91] width 110 height 23
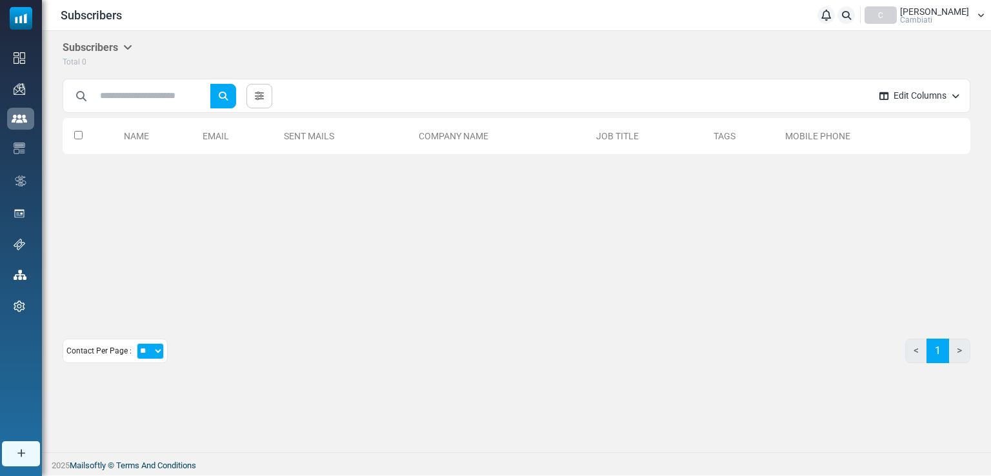
click at [113, 34] on div "Subscribers Contacts Subscribers Archived Total 0 ***** Clear All Add Tag ( ) C…" at bounding box center [516, 207] width 949 height 353
click at [108, 47] on h5 "Subscribers" at bounding box center [98, 47] width 70 height 12
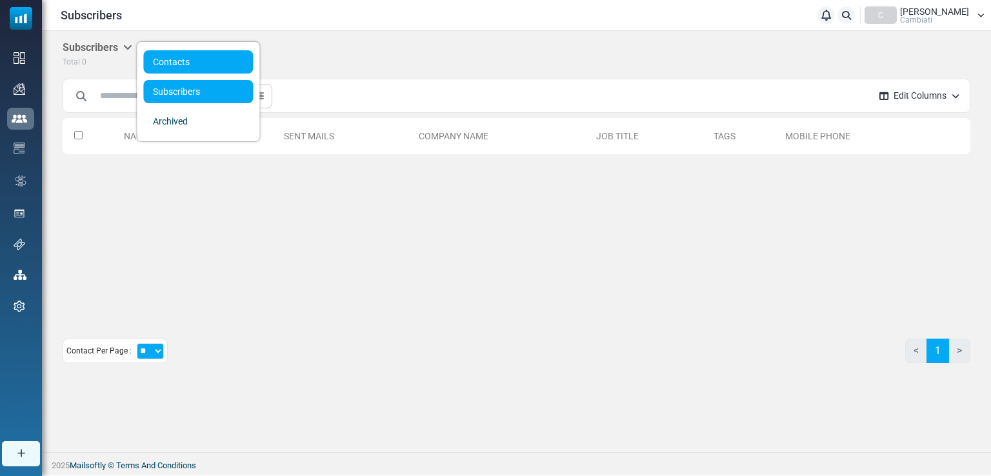
click at [183, 63] on link "Contacts" at bounding box center [198, 61] width 110 height 23
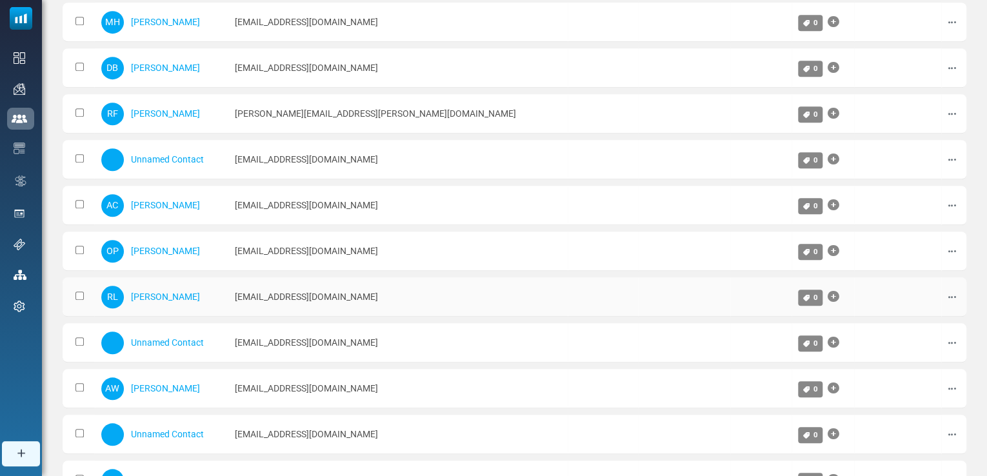
scroll to position [691, 0]
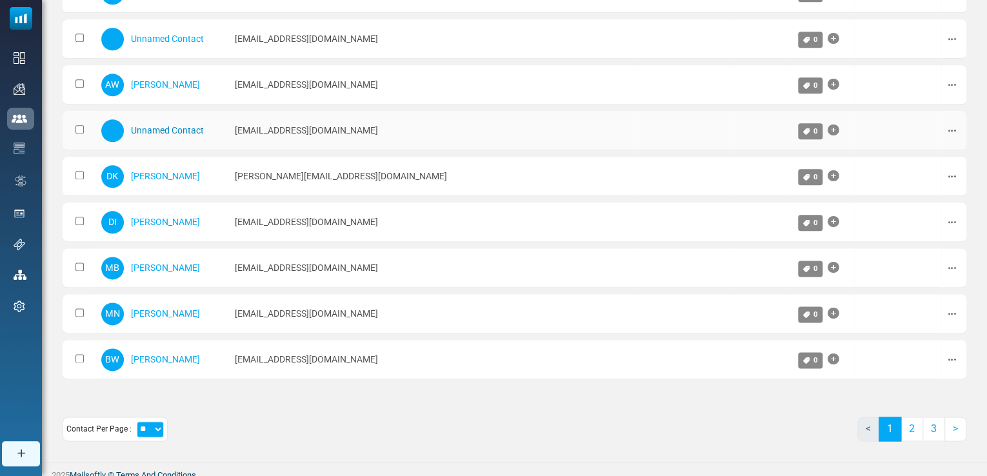
click at [196, 125] on link "Unnamed Contact" at bounding box center [167, 130] width 73 height 10
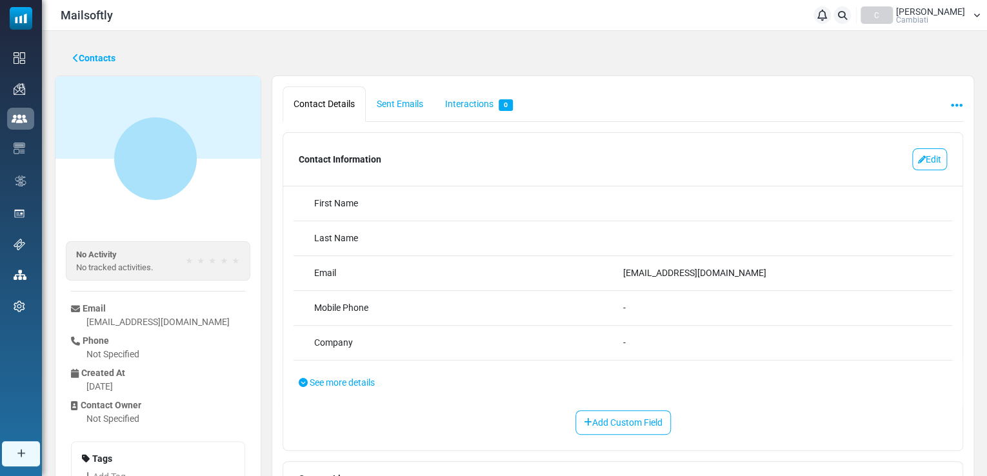
scroll to position [48, 0]
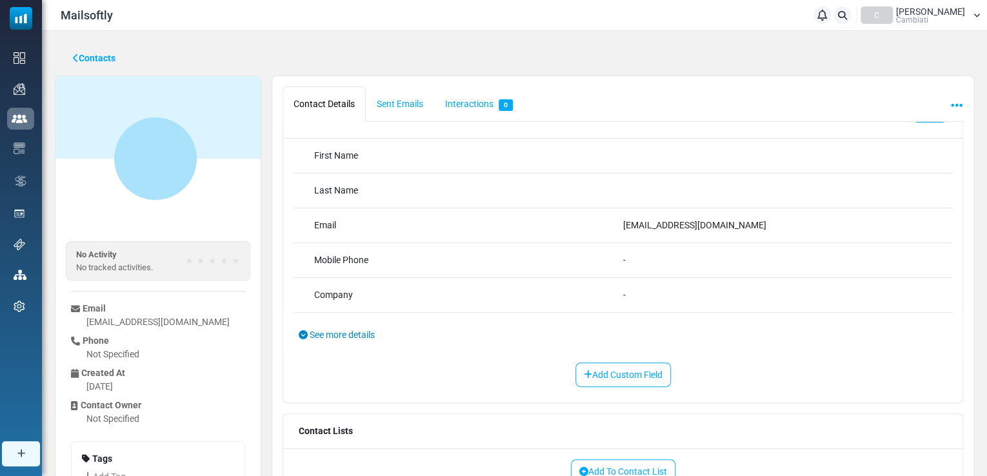
click at [305, 331] on icon at bounding box center [303, 334] width 9 height 9
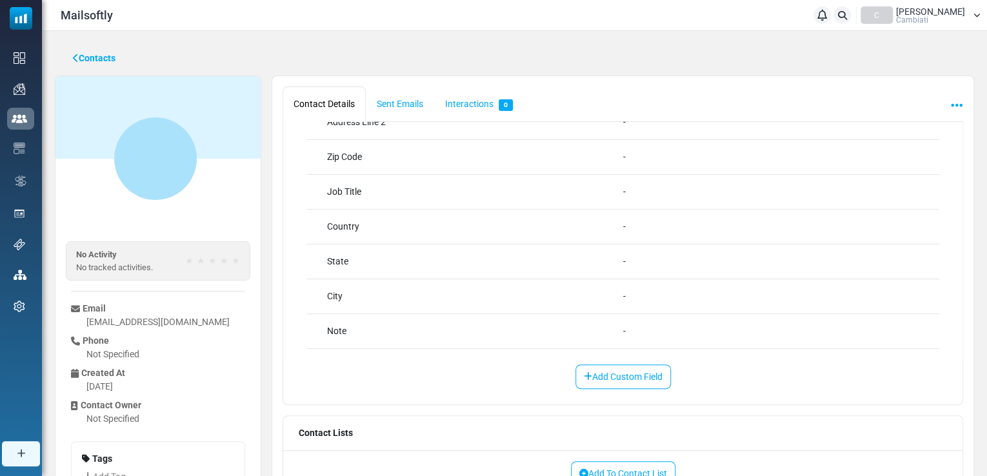
scroll to position [0, 0]
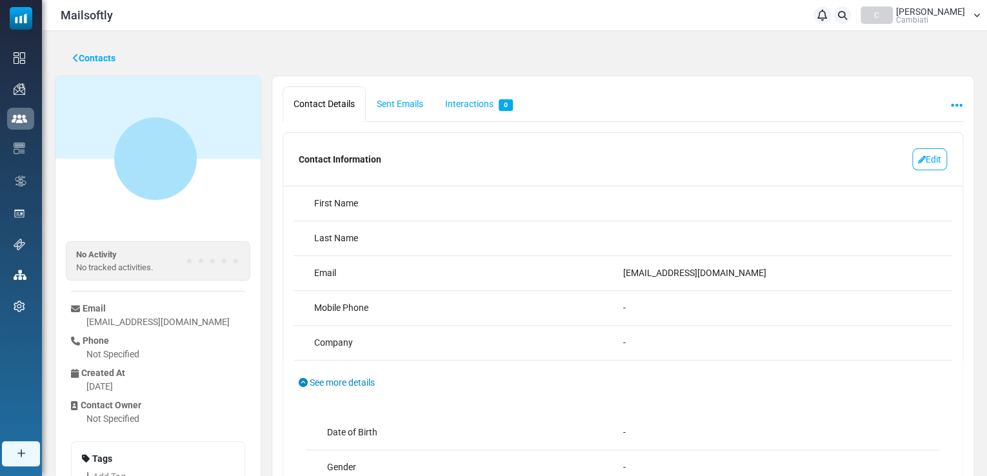
click at [296, 377] on link "See more details" at bounding box center [622, 383] width 679 height 45
